Goal: Task Accomplishment & Management: Manage account settings

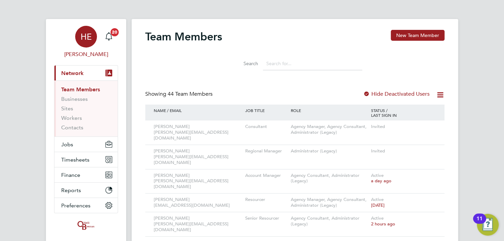
click at [87, 35] on span "HE" at bounding box center [86, 36] width 11 height 9
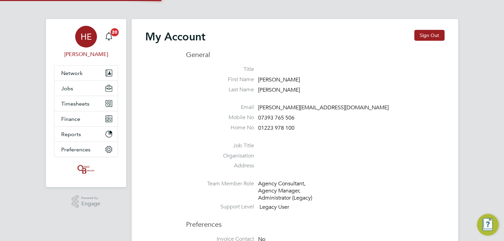
type input "h.ellis@oandb.co.uk"
click at [433, 33] on button "Sign Out" at bounding box center [429, 35] width 30 height 11
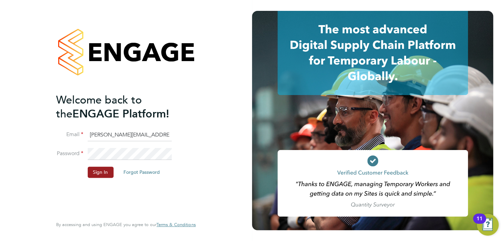
drag, startPoint x: 143, startPoint y: 135, endPoint x: -17, endPoint y: 117, distance: 161.0
click at [0, 117] on html "Welcome back to the ENGAGE Platform! Email h.ellis@oandb.co.uk Password Sign In…" at bounding box center [252, 120] width 504 height 241
paste input "d.murphy"
type input "d.murphy@oandb.co.uk"
click at [57, 138] on fieldset "Email d.murphy@oandb.co.uk Password Sign In Forgot Password" at bounding box center [122, 157] width 133 height 56
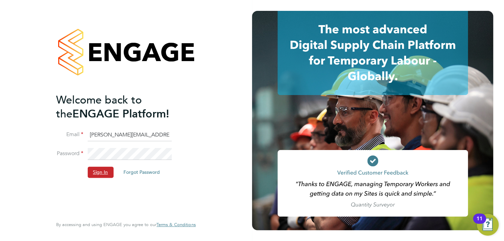
click at [91, 171] on button "Sign In" at bounding box center [100, 172] width 26 height 11
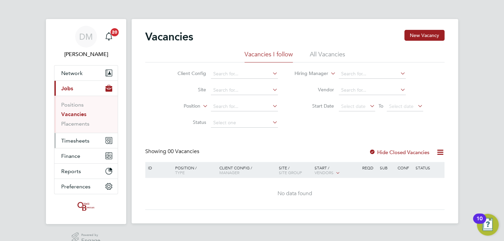
click at [75, 141] on span "Timesheets" at bounding box center [75, 141] width 28 height 6
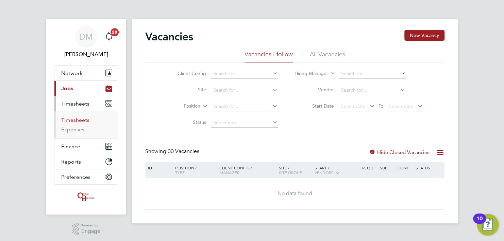
click at [81, 119] on link "Timesheets" at bounding box center [75, 120] width 28 height 6
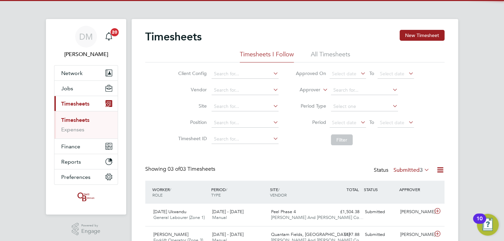
click at [168, 149] on div "Timesheets New Timesheet Timesheets I Follow All Timesheets Client Config Vendo…" at bounding box center [294, 151] width 299 height 242
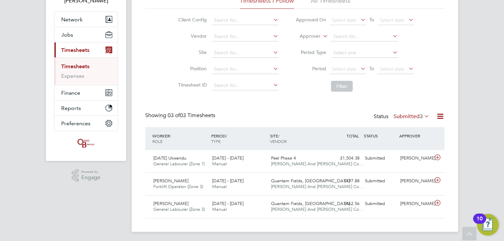
scroll to position [54, 0]
click at [78, 76] on link "Expenses" at bounding box center [72, 75] width 23 height 6
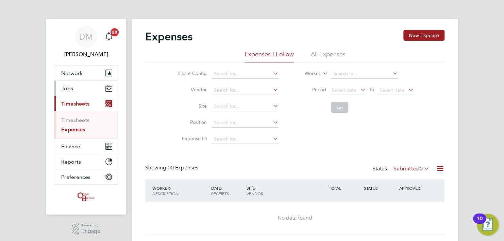
click at [75, 89] on button "Jobs" at bounding box center [85, 88] width 63 height 15
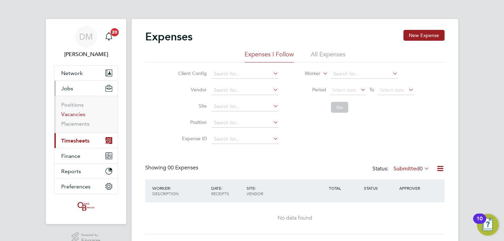
click at [75, 113] on link "Vacancies" at bounding box center [73, 114] width 24 height 6
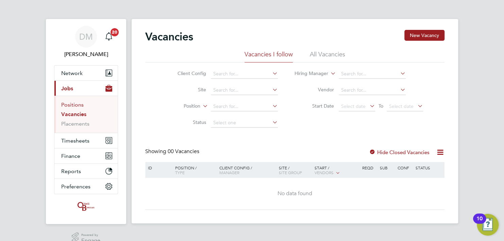
click at [77, 104] on link "Positions" at bounding box center [72, 105] width 22 height 6
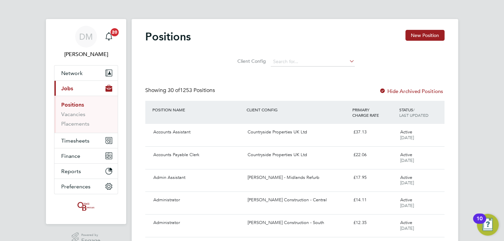
click at [73, 128] on ul "Positions Vacancies Placements" at bounding box center [85, 114] width 63 height 37
click at [72, 124] on link "Placements" at bounding box center [75, 124] width 28 height 6
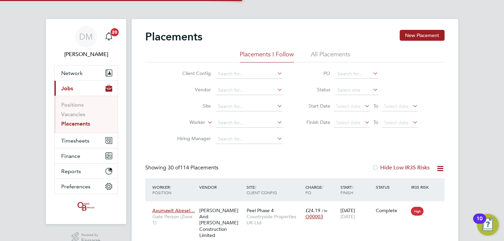
scroll to position [25, 59]
click at [322, 54] on li "All Placements" at bounding box center [330, 56] width 39 height 12
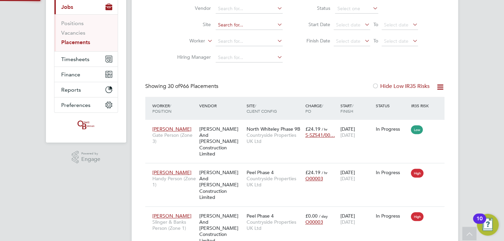
click at [233, 25] on input at bounding box center [248, 25] width 67 height 10
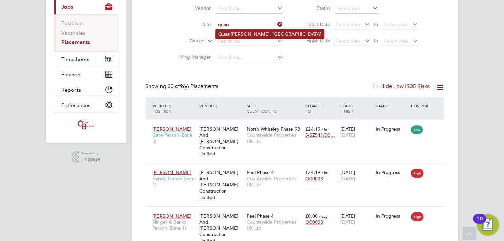
click at [241, 32] on li "Quan tam Fields, Littleport" at bounding box center [269, 34] width 108 height 9
type input "Quantam Fields, Littleport"
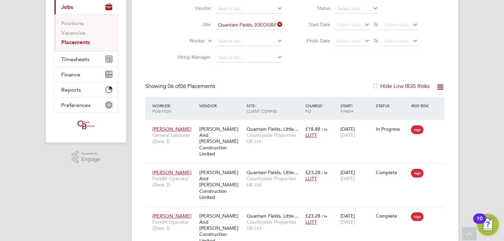
click at [182, 58] on label "Hiring Manager" at bounding box center [191, 57] width 39 height 6
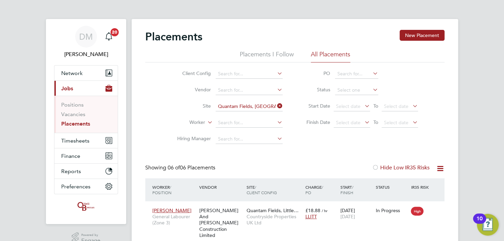
click at [276, 105] on icon at bounding box center [276, 106] width 0 height 10
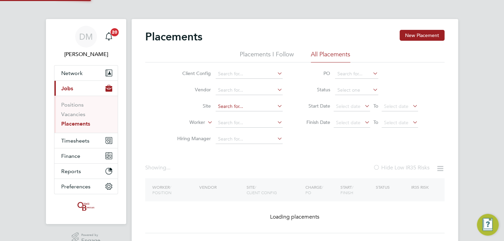
click at [253, 106] on input at bounding box center [248, 107] width 67 height 10
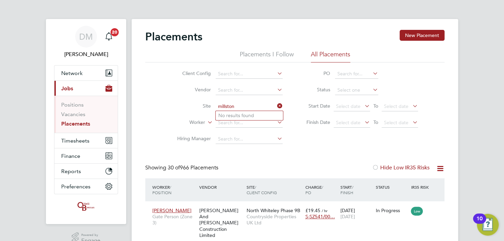
type input "millston"
click at [231, 123] on input at bounding box center [248, 123] width 67 height 10
click at [158, 105] on div "Client Config Vendor Site Worker Hiring Manager PO Status Start Date Select dat…" at bounding box center [294, 105] width 299 height 85
click at [157, 84] on div "Client Config Vendor Site Worker Hiring Manager PO Status Start Date Select dat…" at bounding box center [294, 105] width 299 height 85
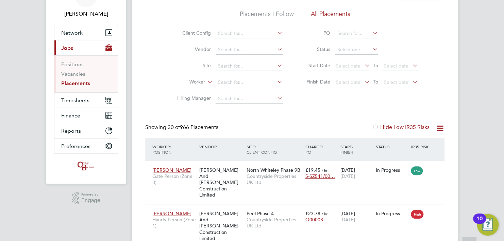
scroll to position [41, 0]
click at [74, 65] on link "Positions" at bounding box center [72, 64] width 22 height 6
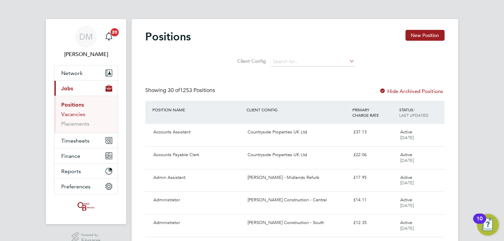
click at [75, 117] on link "Vacancies" at bounding box center [73, 114] width 24 height 6
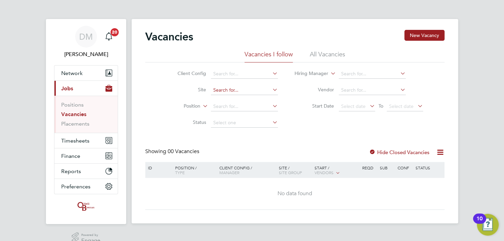
click at [252, 90] on input at bounding box center [244, 91] width 67 height 10
type input "quantum"
click at [213, 115] on li "Status" at bounding box center [222, 123] width 128 height 16
click at [84, 124] on link "Placements" at bounding box center [75, 124] width 28 height 6
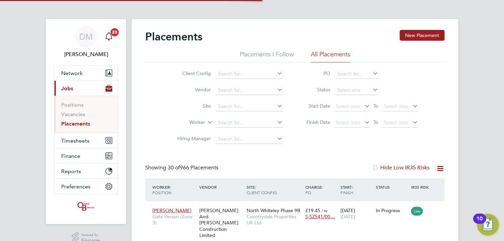
scroll to position [25, 59]
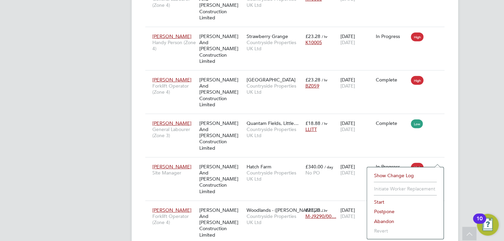
click at [381, 204] on li "Start" at bounding box center [405, 202] width 70 height 10
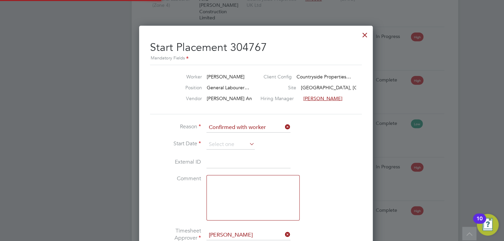
scroll to position [6, 84]
click at [238, 141] on input at bounding box center [230, 145] width 48 height 10
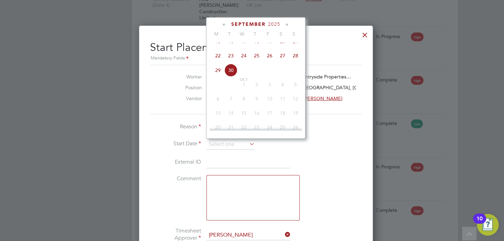
click at [243, 91] on span "Oct 1" at bounding box center [243, 84] width 13 height 13
click at [243, 62] on span "24" at bounding box center [243, 55] width 13 height 13
type input "24 Sep 2025"
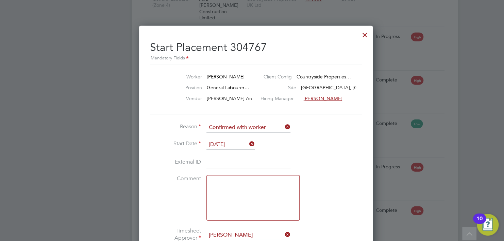
click at [197, 213] on li "Comment" at bounding box center [252, 201] width 204 height 52
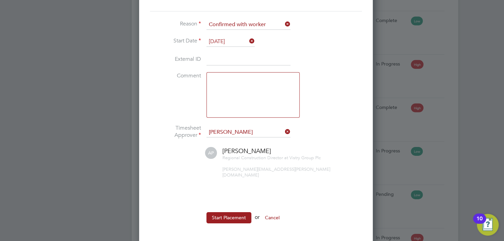
scroll to position [979, 0]
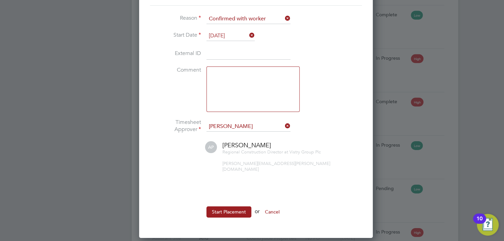
click at [193, 168] on li "AP Andy Pearce Regional Construction Director at Vistry Group Plc andy.pearce@v…" at bounding box center [252, 160] width 204 height 38
click at [226, 207] on button "Start Placement" at bounding box center [228, 212] width 45 height 11
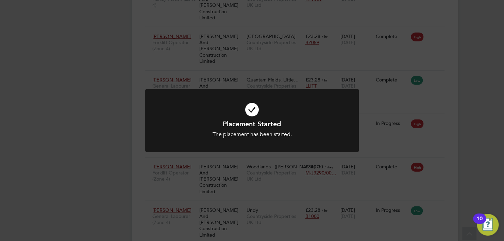
scroll to position [25, 47]
click at [87, 128] on div "Placement Started The placement has been started. Cancel Okay" at bounding box center [252, 120] width 504 height 241
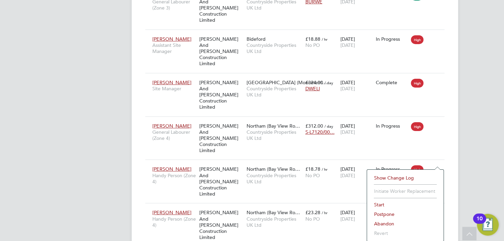
click at [382, 204] on li "Start" at bounding box center [405, 205] width 70 height 10
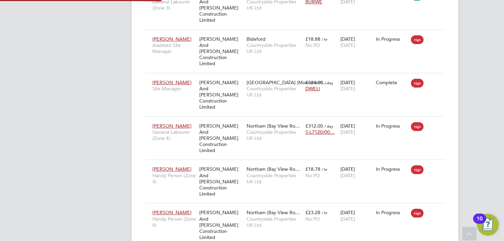
type input "Andy Pearce"
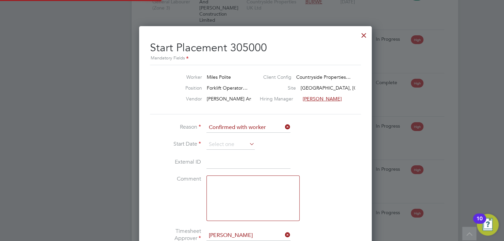
scroll to position [3, 3]
click at [248, 145] on icon at bounding box center [248, 144] width 0 height 10
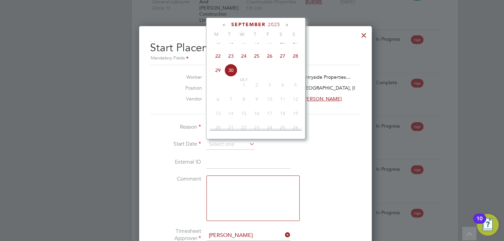
click at [218, 60] on span "22" at bounding box center [217, 56] width 13 height 13
type input "22 Sep 2025"
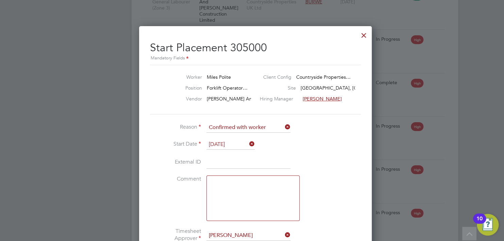
click at [178, 104] on div "Vendor O'Neill And Bren… Hiring Manager Mike Rose" at bounding box center [255, 100] width 216 height 11
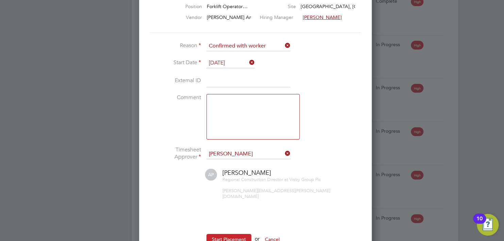
click at [231, 234] on button "Start Placement" at bounding box center [228, 239] width 45 height 11
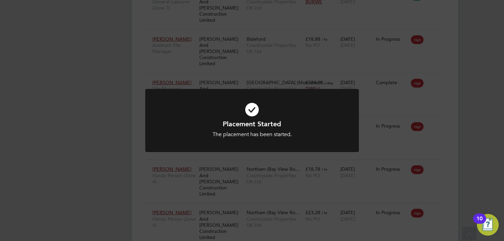
click at [122, 127] on div "Placement Started The placement has been started. Cancel Okay" at bounding box center [252, 120] width 504 height 241
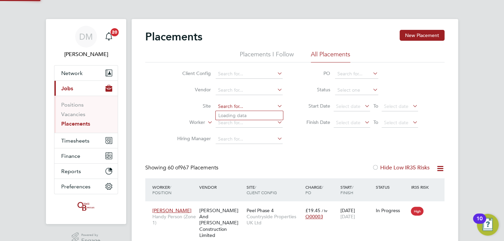
click at [245, 107] on input at bounding box center [248, 107] width 67 height 10
type input "q"
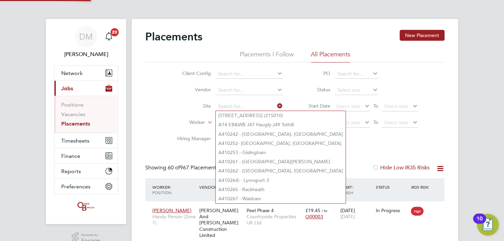
click at [122, 83] on app-nav-sections-wrapper "DM Danielle Murphy Notifications 20 Applications: Network Team Members Business…" at bounding box center [86, 121] width 80 height 205
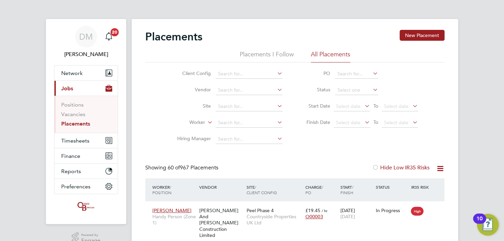
click at [156, 97] on div "Client Config Vendor Site Worker Hiring Manager PO Status Start Date Select dat…" at bounding box center [294, 105] width 299 height 85
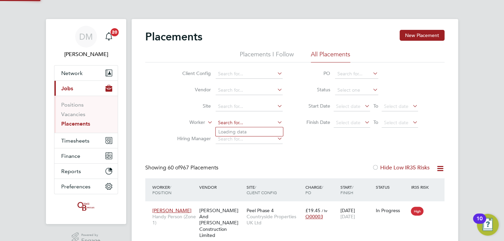
click at [224, 121] on input at bounding box center [248, 123] width 67 height 10
type input "jordan coll"
click at [80, 116] on link "Vacancies" at bounding box center [73, 114] width 24 height 6
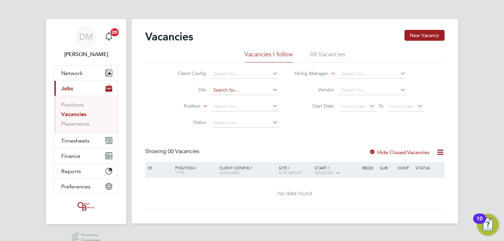
click at [246, 90] on input at bounding box center [244, 91] width 67 height 10
type input "q"
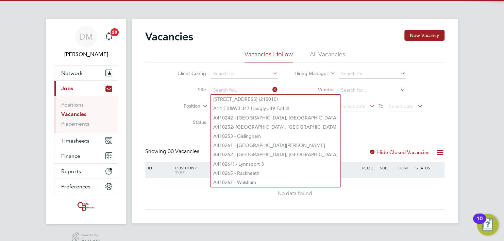
click at [177, 82] on li "Site" at bounding box center [222, 90] width 128 height 16
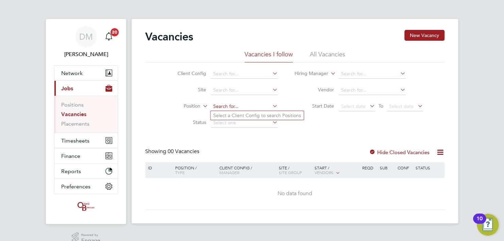
click at [250, 107] on input at bounding box center [244, 107] width 67 height 10
click at [66, 104] on link "Positions" at bounding box center [72, 105] width 22 height 6
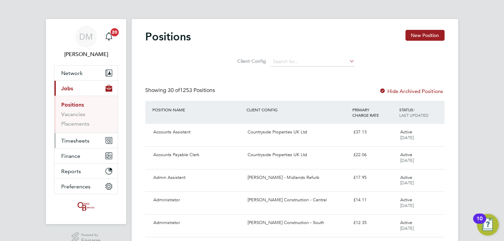
click at [76, 138] on span "Timesheets" at bounding box center [75, 141] width 28 height 6
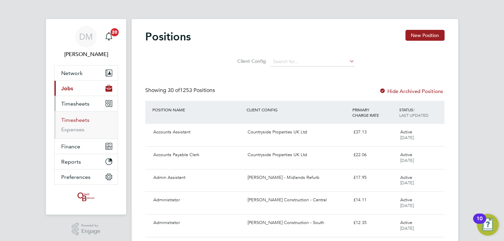
click at [73, 121] on link "Timesheets" at bounding box center [75, 120] width 28 height 6
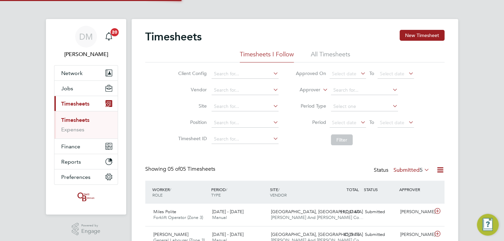
scroll to position [17, 59]
click at [168, 143] on li "Timesheet ID" at bounding box center [227, 139] width 119 height 16
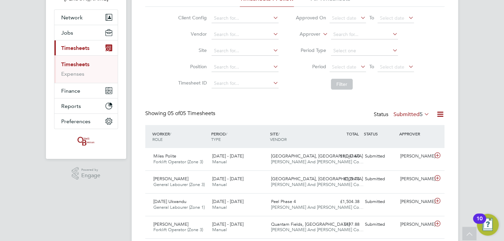
scroll to position [55, 0]
click at [73, 17] on span "Network" at bounding box center [71, 18] width 21 height 6
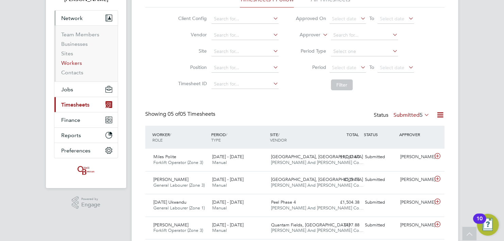
click at [68, 60] on link "Workers" at bounding box center [71, 63] width 21 height 6
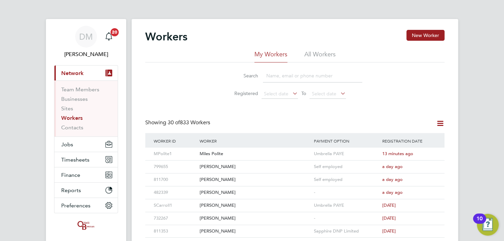
click at [269, 73] on input at bounding box center [312, 75] width 99 height 13
type input "jordan coll"
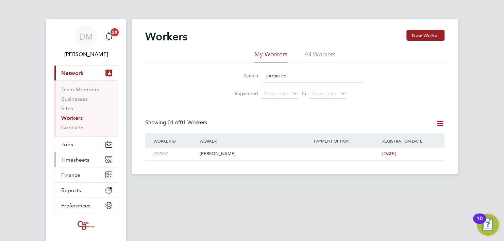
click at [74, 157] on span "Timesheets" at bounding box center [75, 160] width 28 height 6
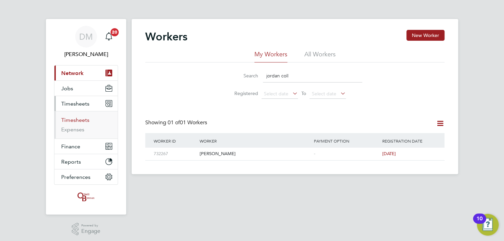
click at [73, 120] on link "Timesheets" at bounding box center [75, 120] width 28 height 6
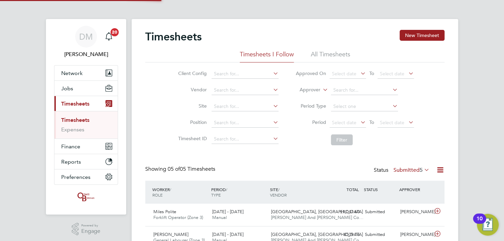
scroll to position [3, 3]
click at [145, 147] on div "Client Config Vendor Site Position Timesheet ID Approved On Select date To Sele…" at bounding box center [294, 106] width 299 height 86
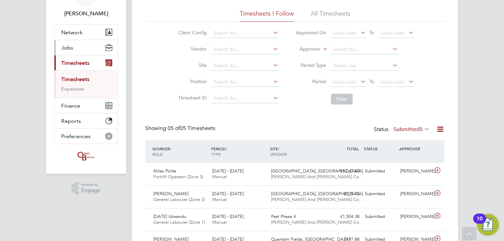
click at [76, 50] on button "Jobs" at bounding box center [85, 47] width 63 height 15
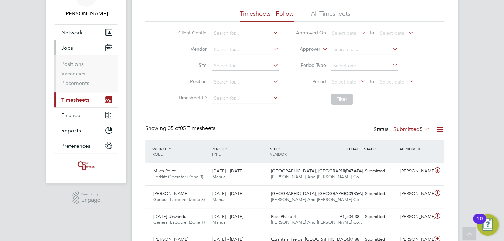
click at [71, 79] on li "Vacancies" at bounding box center [86, 75] width 51 height 10
click at [71, 80] on link "Placements" at bounding box center [75, 83] width 28 height 6
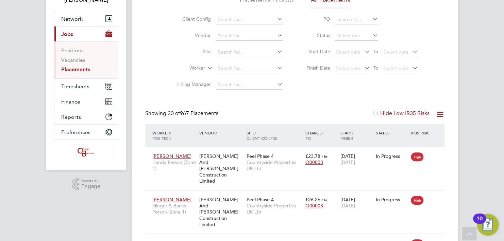
click at [68, 53] on link "Positions" at bounding box center [72, 50] width 22 height 6
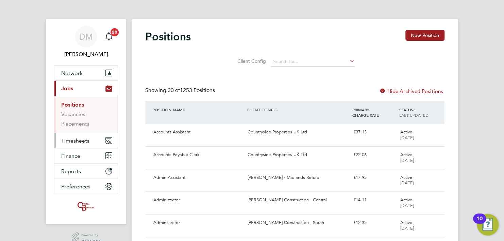
click at [72, 146] on button "Timesheets" at bounding box center [85, 140] width 63 height 15
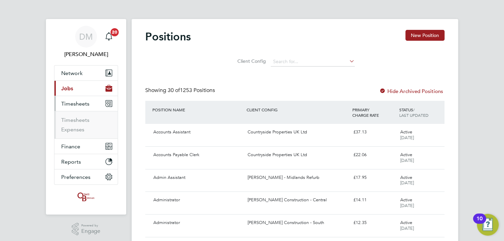
click at [77, 104] on span "Timesheets" at bounding box center [75, 104] width 28 height 6
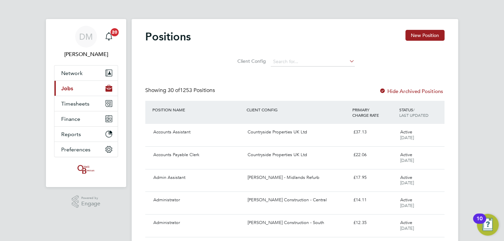
click at [67, 86] on span "Jobs" at bounding box center [67, 88] width 12 height 6
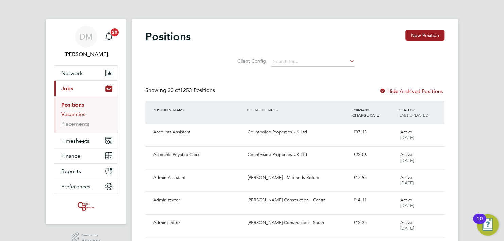
click at [76, 114] on link "Vacancies" at bounding box center [73, 114] width 24 height 6
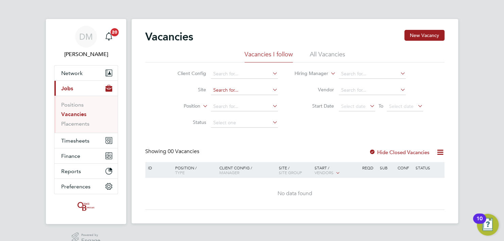
click at [229, 93] on input at bounding box center [244, 91] width 67 height 10
type input "q"
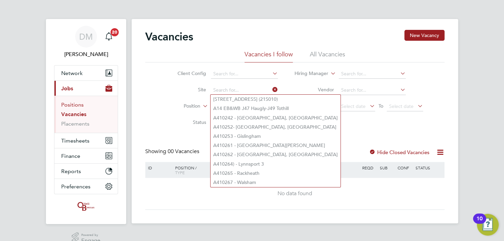
click at [78, 107] on link "Positions" at bounding box center [72, 105] width 22 height 6
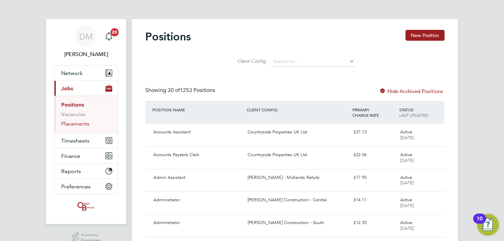
click at [87, 123] on link "Placements" at bounding box center [75, 124] width 28 height 6
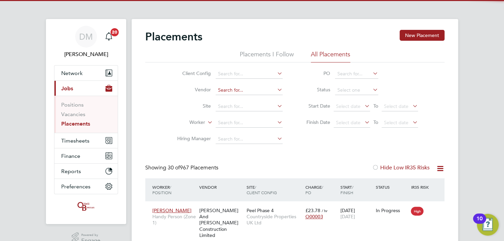
click at [240, 86] on input at bounding box center [248, 91] width 67 height 10
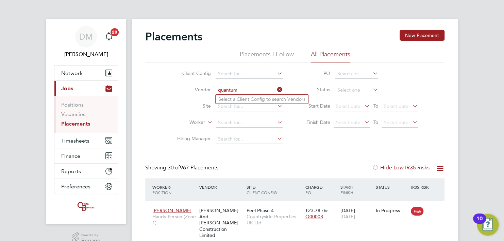
type input "quantum"
click at [177, 88] on label "Vendor" at bounding box center [191, 90] width 39 height 6
click at [244, 91] on input at bounding box center [248, 91] width 67 height 10
click at [244, 103] on li "Select a Client Config to search Vendors" at bounding box center [261, 99] width 92 height 9
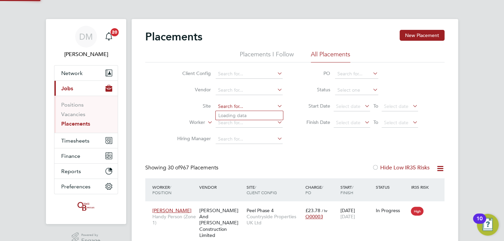
click at [244, 106] on input at bounding box center [248, 107] width 67 height 10
type input "q"
type input "c"
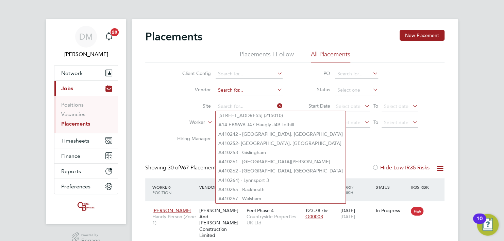
click at [240, 89] on input at bounding box center [248, 91] width 67 height 10
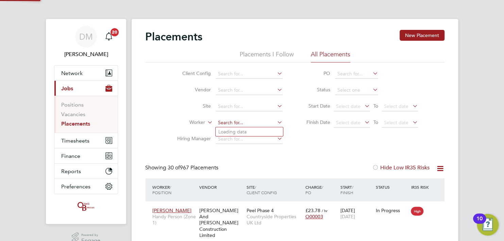
click at [234, 122] on input at bounding box center [248, 123] width 67 height 10
click at [84, 140] on span "Timesheets" at bounding box center [75, 141] width 28 height 6
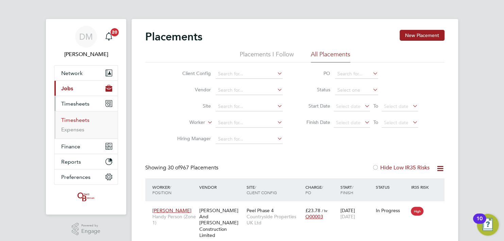
click at [82, 120] on link "Timesheets" at bounding box center [75, 120] width 28 height 6
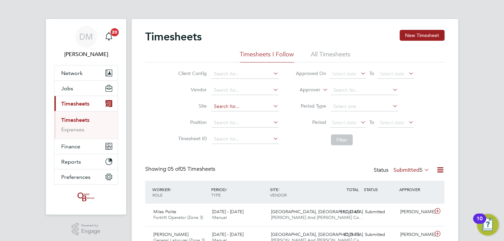
click at [216, 107] on input at bounding box center [244, 107] width 67 height 10
click at [72, 97] on button "Current page: Timesheets" at bounding box center [85, 103] width 63 height 15
click at [74, 82] on button "Jobs" at bounding box center [85, 88] width 63 height 15
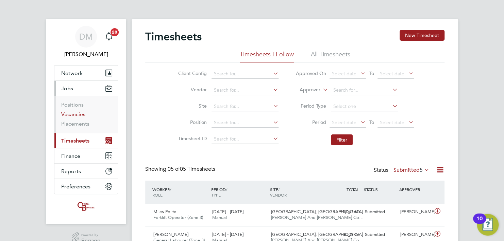
click at [77, 111] on link "Vacancies" at bounding box center [73, 114] width 24 height 6
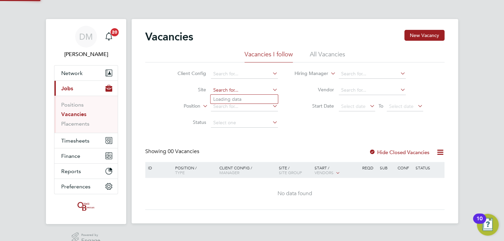
click at [257, 89] on input at bounding box center [244, 91] width 67 height 10
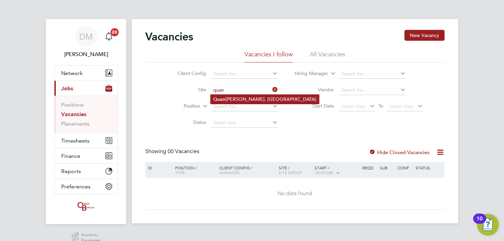
click at [244, 99] on li "Quan tam Fields, Littleport" at bounding box center [264, 99] width 108 height 9
type input "Quantam Fields, Littleport"
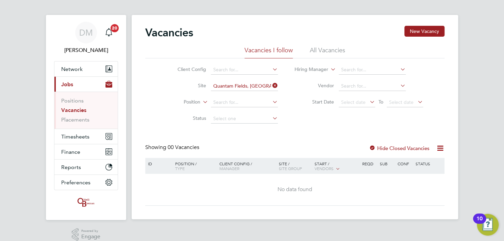
scroll to position [11, 0]
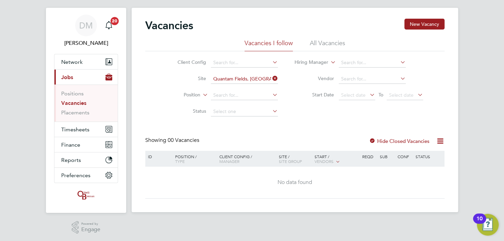
click at [331, 31] on div "Vacancies New Vacancy" at bounding box center [294, 29] width 299 height 20
click at [328, 41] on li "All Vacancies" at bounding box center [327, 45] width 35 height 12
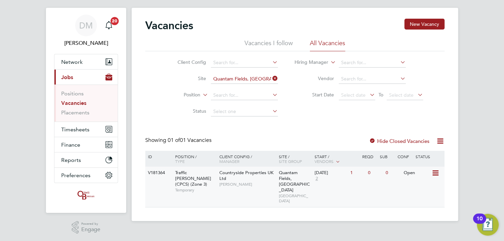
click at [432, 176] on icon at bounding box center [434, 173] width 7 height 8
click at [424, 188] on li "View Details" at bounding box center [418, 189] width 39 height 10
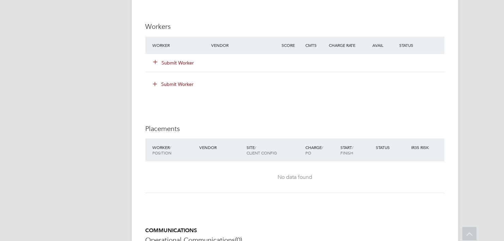
scroll to position [520, 0]
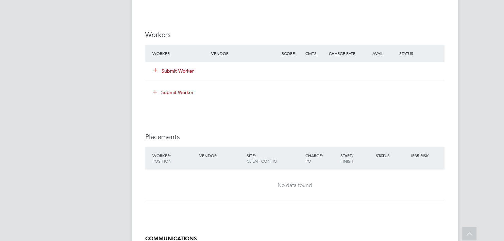
click at [178, 66] on div "Submit Worker" at bounding box center [186, 71] width 70 height 12
click at [178, 72] on button "Submit Worker" at bounding box center [173, 71] width 41 height 7
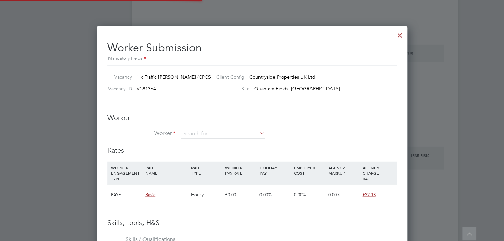
scroll to position [428, 311]
click at [150, 143] on li "Worker" at bounding box center [251, 137] width 289 height 17
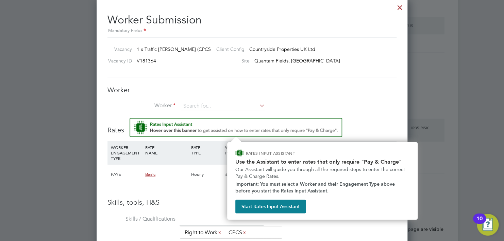
scroll to position [547, 0]
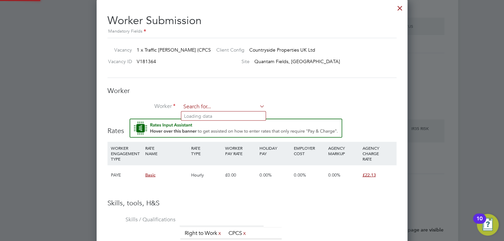
click at [227, 105] on input at bounding box center [223, 107] width 84 height 10
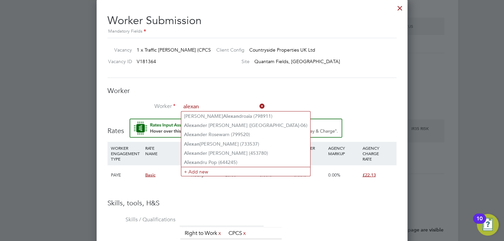
type input "alexan"
click at [405, 4] on div "Worker Submission Mandatory Fields Vacancy 1 x Traffic Marshall (CPCS) (Zone 3)…" at bounding box center [252, 217] width 311 height 436
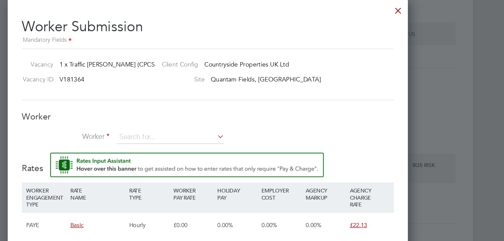
click at [401, 6] on div at bounding box center [399, 6] width 12 height 12
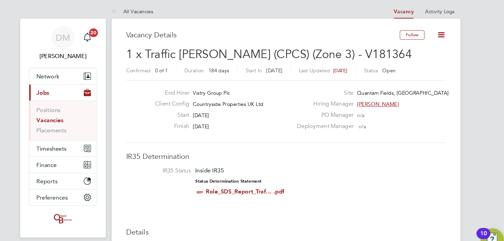
scroll to position [0, 0]
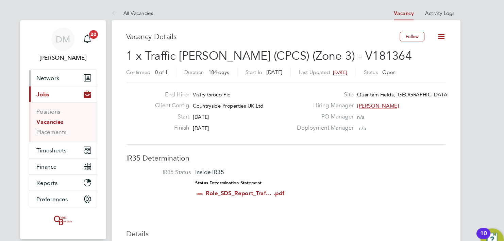
click at [83, 76] on button "Network" at bounding box center [85, 73] width 63 height 15
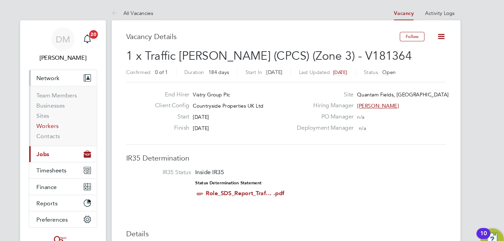
click at [66, 118] on link "Workers" at bounding box center [71, 118] width 21 height 6
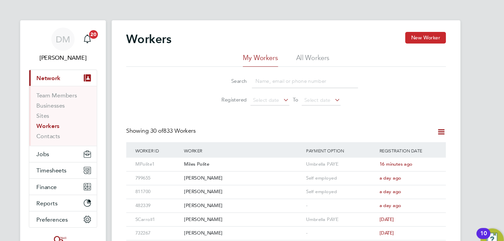
click at [414, 37] on button "New Worker" at bounding box center [425, 35] width 38 height 11
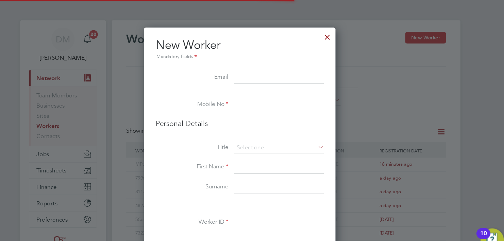
scroll to position [3, 3]
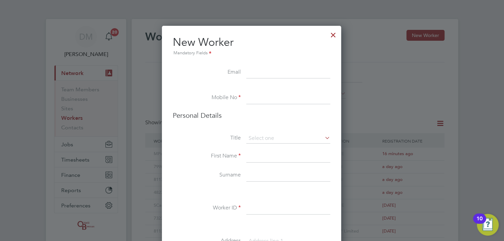
click at [260, 95] on input at bounding box center [288, 98] width 84 height 12
click at [333, 35] on div at bounding box center [333, 33] width 12 height 12
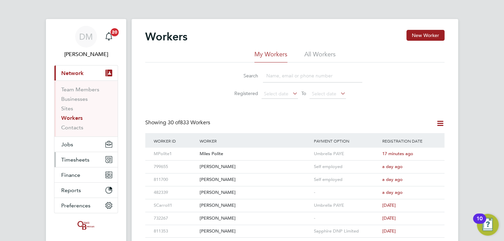
click at [69, 160] on span "Timesheets" at bounding box center [75, 160] width 28 height 6
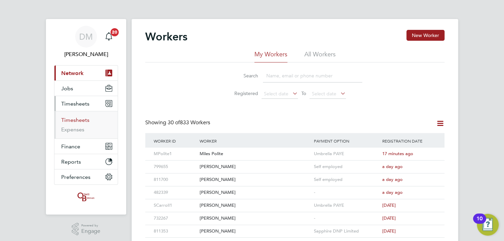
click at [70, 122] on link "Timesheets" at bounding box center [75, 120] width 28 height 6
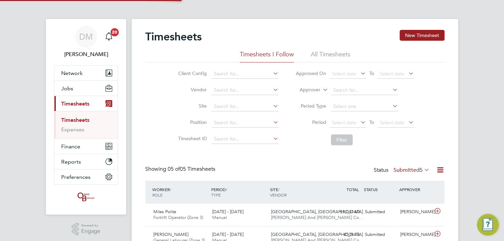
scroll to position [17, 59]
click at [317, 49] on div "Timesheets New Timesheet" at bounding box center [294, 40] width 299 height 20
click at [317, 52] on li "All Timesheets" at bounding box center [330, 56] width 39 height 12
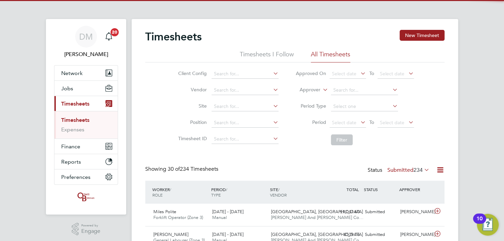
scroll to position [3, 3]
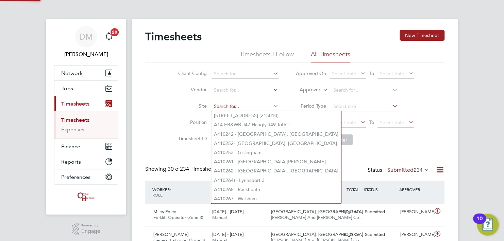
click at [234, 108] on input at bounding box center [244, 107] width 67 height 10
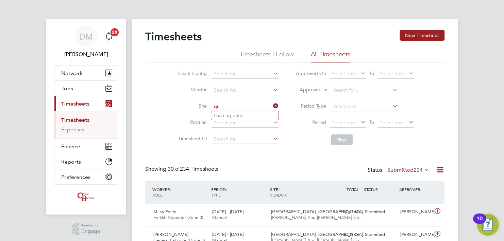
type input "q"
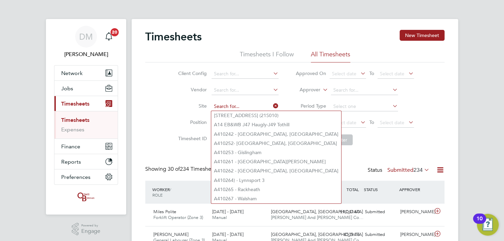
click at [219, 104] on input at bounding box center [244, 107] width 67 height 10
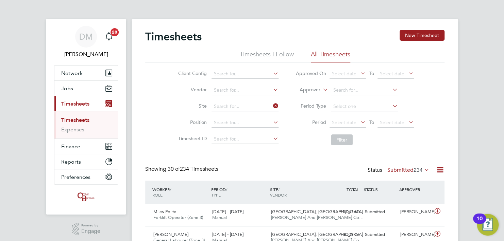
click at [261, 55] on li "Timesheets I Follow" at bounding box center [267, 56] width 54 height 12
click at [320, 49] on div "Timesheets New Timesheet" at bounding box center [294, 40] width 299 height 20
click at [319, 51] on li "All Timesheets" at bounding box center [330, 56] width 39 height 12
click at [231, 107] on input at bounding box center [244, 107] width 67 height 10
type input "c"
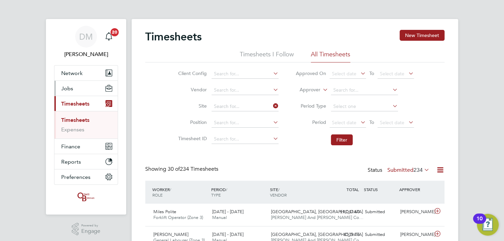
click at [64, 86] on span "Jobs" at bounding box center [67, 88] width 12 height 6
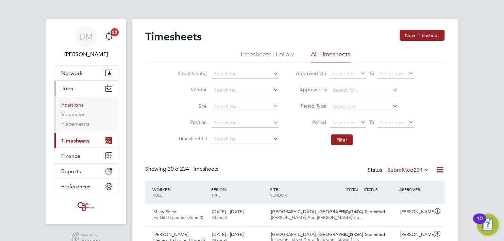
click at [78, 105] on link "Positions" at bounding box center [72, 105] width 22 height 6
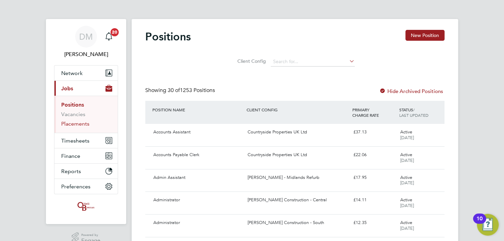
click at [81, 123] on link "Placements" at bounding box center [75, 124] width 28 height 6
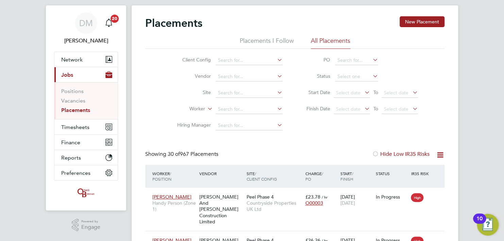
click at [227, 100] on li "Site" at bounding box center [227, 93] width 128 height 16
click at [226, 93] on input at bounding box center [248, 93] width 67 height 10
type input "q"
click at [163, 88] on li "Site" at bounding box center [227, 93] width 128 height 16
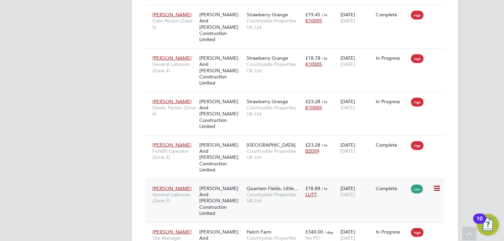
click at [261, 186] on span "Quantam Fields, Little…" at bounding box center [272, 189] width 52 height 6
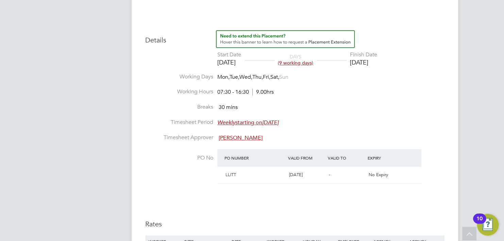
click at [370, 75] on li "Working Days Mon, Tue, Wed, Thu, Fri, Sat, Sun" at bounding box center [294, 80] width 299 height 15
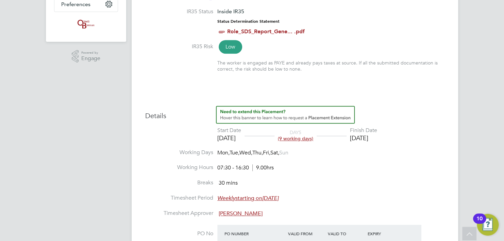
scroll to position [74, 0]
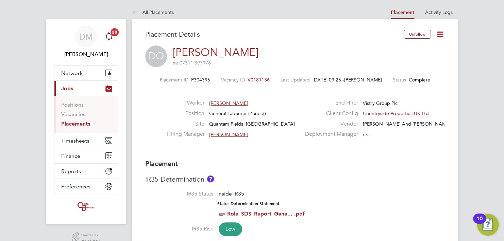
click at [439, 32] on icon at bounding box center [440, 34] width 8 height 8
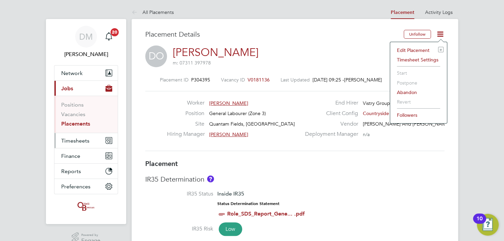
click at [78, 141] on span "Timesheets" at bounding box center [75, 141] width 28 height 6
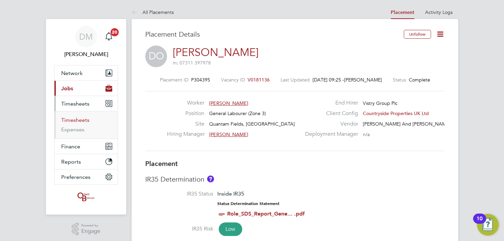
click at [82, 119] on link "Timesheets" at bounding box center [75, 120] width 28 height 6
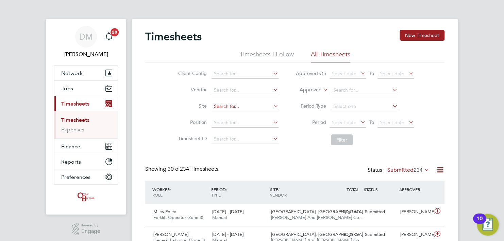
click at [225, 107] on input at bounding box center [244, 107] width 67 height 10
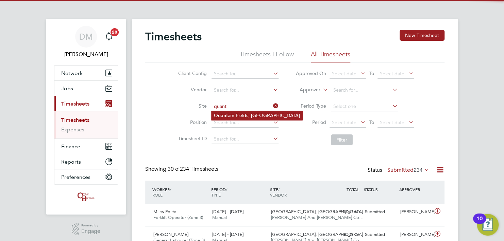
click at [232, 115] on li "Quant am Fields, Littleport" at bounding box center [256, 115] width 91 height 9
type input "Quantam Fields, [GEOGRAPHIC_DATA]"
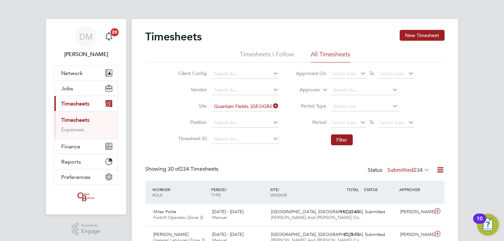
click at [290, 140] on li "Filter" at bounding box center [354, 140] width 135 height 18
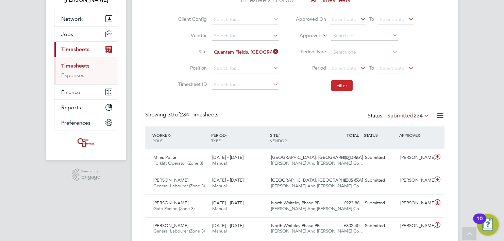
click at [342, 84] on button "Filter" at bounding box center [342, 85] width 22 height 11
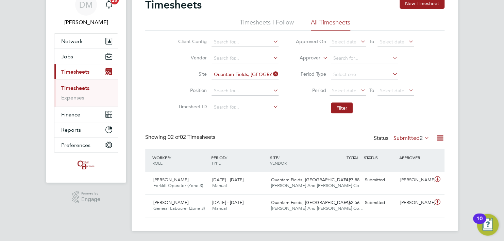
click at [422, 139] on icon at bounding box center [422, 138] width 0 height 10
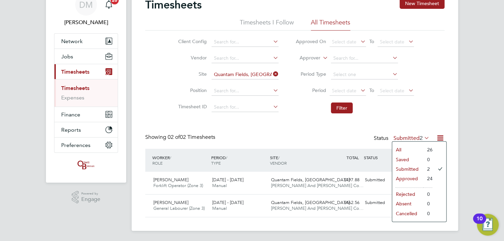
click at [400, 178] on li "Approved" at bounding box center [407, 179] width 31 height 10
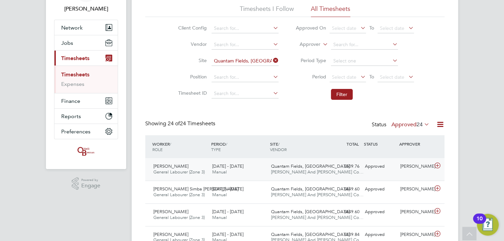
click at [260, 172] on div "22 - 28 Sep 2025 Manual" at bounding box center [238, 169] width 59 height 17
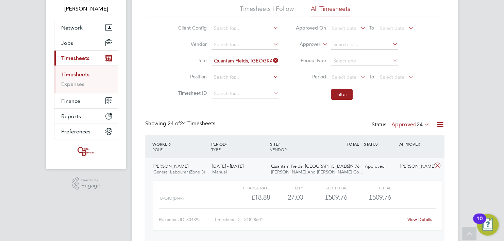
click at [424, 224] on div "View Details" at bounding box center [419, 219] width 33 height 11
click at [421, 217] on link "View Details" at bounding box center [419, 220] width 25 height 6
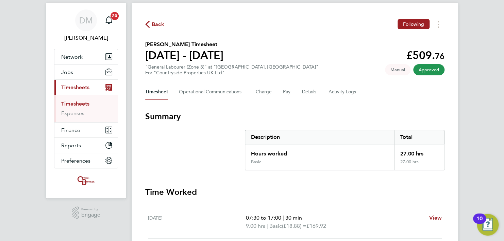
scroll to position [3, 0]
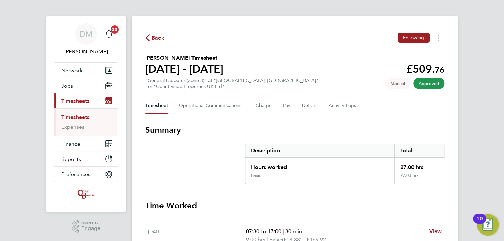
click at [153, 40] on span "Back" at bounding box center [158, 38] width 13 height 8
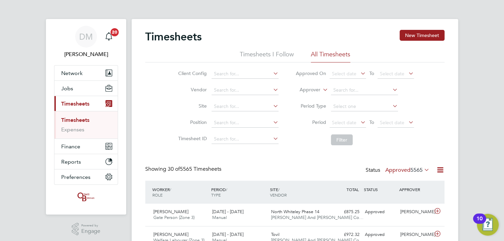
click at [185, 125] on label "Position" at bounding box center [191, 122] width 31 height 6
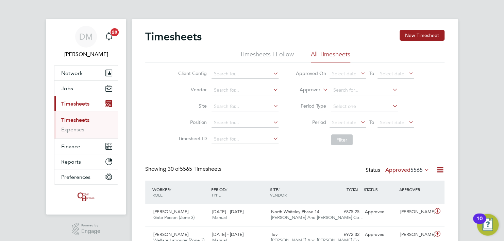
click at [155, 105] on div "Client Config Vendor Site Position Timesheet ID Approved On Select date To Sele…" at bounding box center [294, 106] width 299 height 86
click at [154, 172] on div "Showing 30 of 5565 Timesheets" at bounding box center [183, 169] width 77 height 7
click at [235, 108] on input at bounding box center [244, 107] width 67 height 10
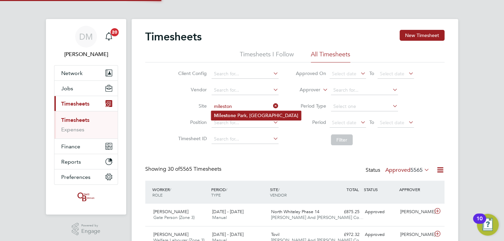
click at [238, 116] on li "Mileston e Park, Burwell" at bounding box center [256, 115] width 90 height 9
type input "[GEOGRAPHIC_DATA], [GEOGRAPHIC_DATA]"
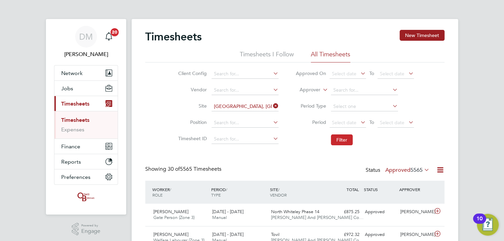
click at [347, 138] on button "Filter" at bounding box center [342, 140] width 22 height 11
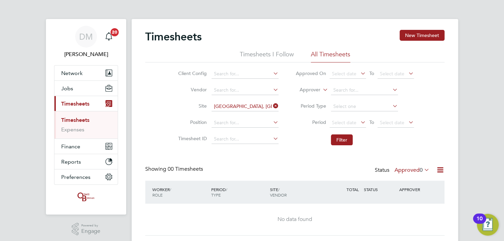
click at [272, 52] on li "Timesheets I Follow" at bounding box center [267, 56] width 54 height 12
click at [91, 88] on button "Jobs" at bounding box center [85, 88] width 63 height 15
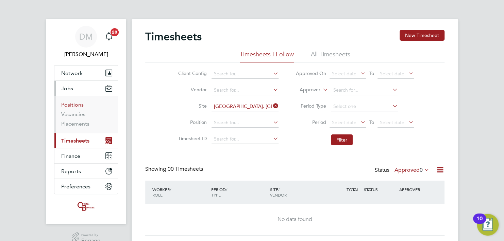
click at [77, 107] on link "Positions" at bounding box center [72, 105] width 22 height 6
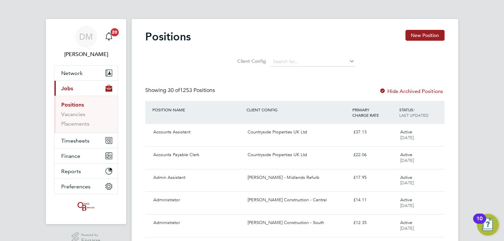
click at [86, 115] on li "Vacancies" at bounding box center [86, 116] width 51 height 10
click at [85, 115] on li "Vacancies" at bounding box center [86, 116] width 51 height 10
click at [82, 115] on link "Vacancies" at bounding box center [73, 114] width 24 height 6
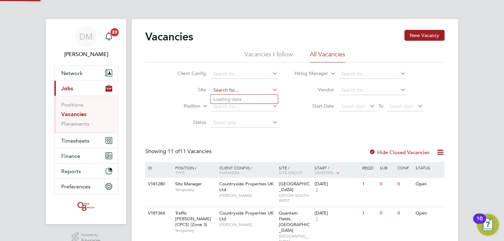
click at [223, 92] on input at bounding box center [244, 91] width 67 height 10
type input "q"
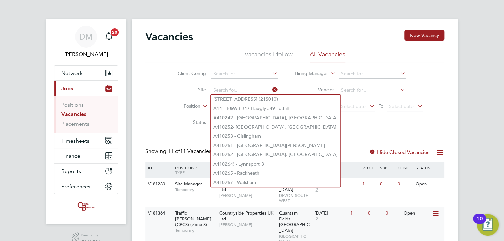
click at [262, 213] on div "Countryside Properties UK Ltd Kevin Bishop" at bounding box center [246, 218] width 59 height 23
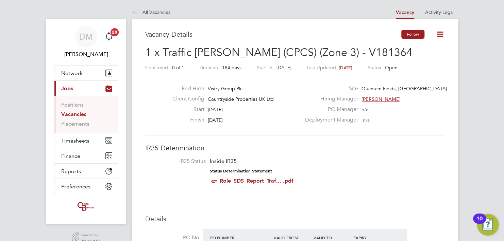
click at [420, 30] on button "Follow" at bounding box center [412, 34] width 23 height 9
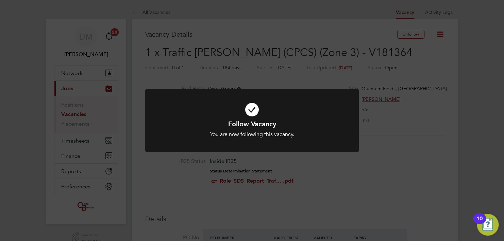
click at [81, 114] on div "Follow Vacancy You are now following this vacancy. Cancel Okay" at bounding box center [252, 120] width 504 height 241
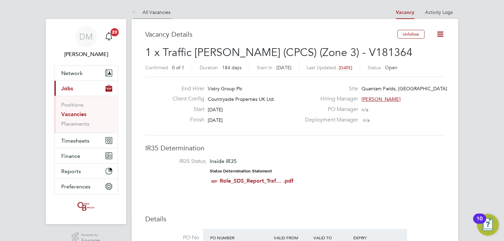
click at [137, 12] on icon at bounding box center [136, 12] width 8 height 8
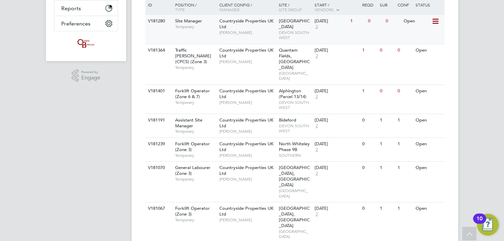
scroll to position [177, 0]
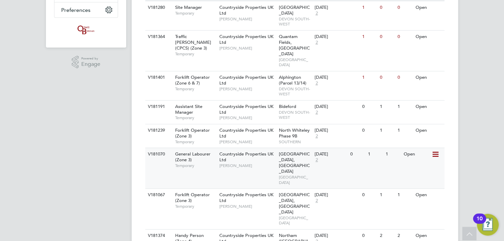
click at [248, 148] on div "Countryside Properties UK Ltd Mike Rose" at bounding box center [246, 159] width 59 height 23
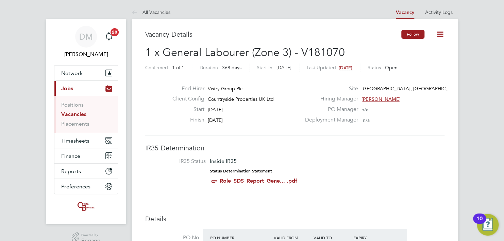
click at [405, 38] on button "Follow" at bounding box center [412, 34] width 23 height 9
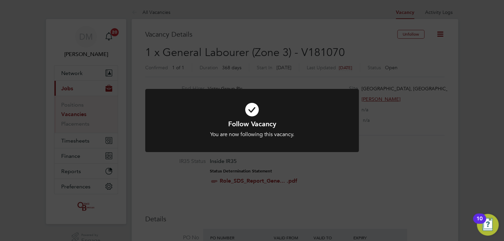
click at [135, 13] on div "Follow Vacancy You are now following this vacancy. Cancel Okay" at bounding box center [252, 120] width 504 height 241
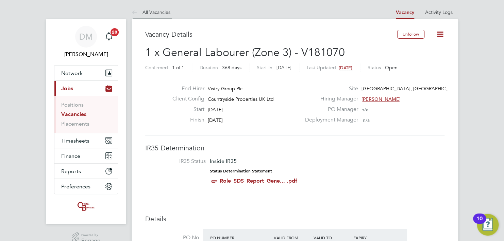
click at [136, 13] on icon at bounding box center [136, 12] width 8 height 8
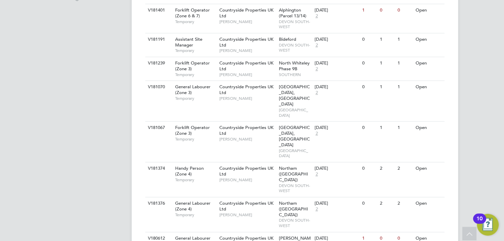
scroll to position [245, 0]
click at [265, 136] on span "[PERSON_NAME]" at bounding box center [247, 138] width 56 height 5
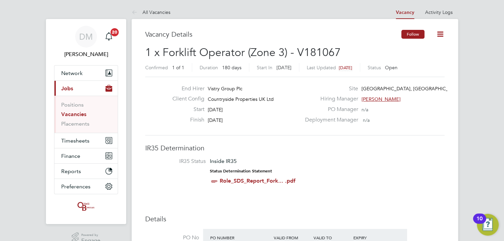
click at [413, 32] on button "Follow" at bounding box center [412, 34] width 23 height 9
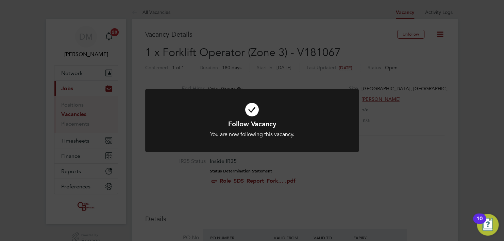
click at [267, 16] on div "Follow Vacancy You are now following this vacancy. Cancel Okay" at bounding box center [252, 120] width 504 height 241
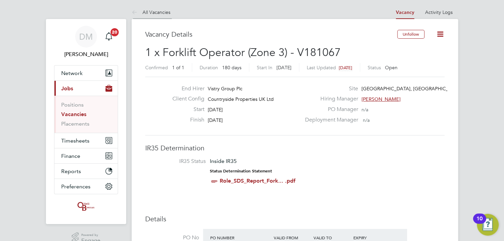
click at [138, 11] on icon at bounding box center [136, 12] width 8 height 8
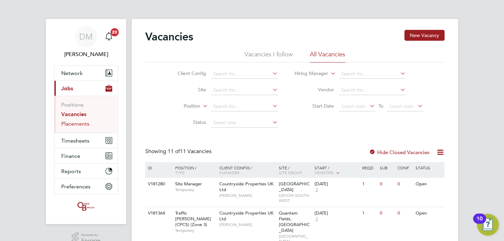
click at [73, 126] on link "Placements" at bounding box center [75, 124] width 28 height 6
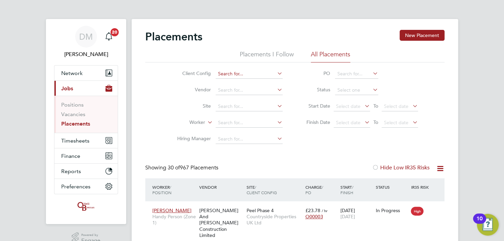
scroll to position [3, 3]
click at [272, 62] on li "Placements I Follow" at bounding box center [267, 56] width 54 height 12
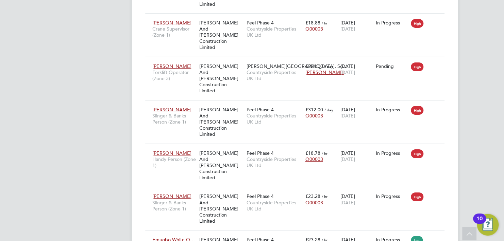
click at [268, 190] on div "Peel Phase 4 Countryside Properties UK Ltd" at bounding box center [273, 202] width 59 height 25
